Goal: Task Accomplishment & Management: Manage account settings

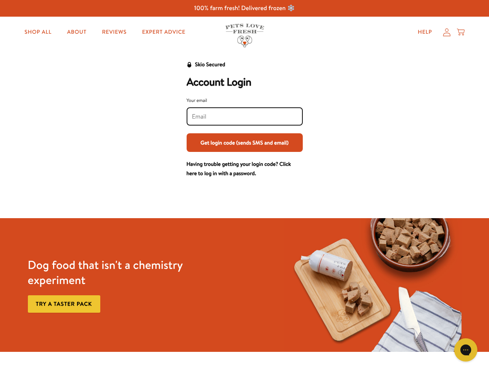
click at [244, 133] on div "Your email Get login code (sends SMS and email)" at bounding box center [245, 123] width 116 height 55
click at [245, 142] on button "Get login code (sends SMS and email)" at bounding box center [245, 142] width 116 height 19
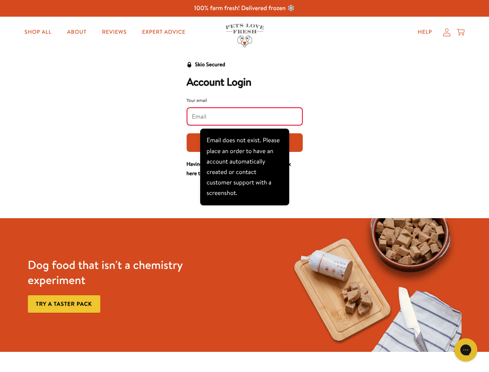
click at [466, 350] on icon "Gorgias live chat" at bounding box center [465, 349] width 7 height 7
